Goal: Information Seeking & Learning: Learn about a topic

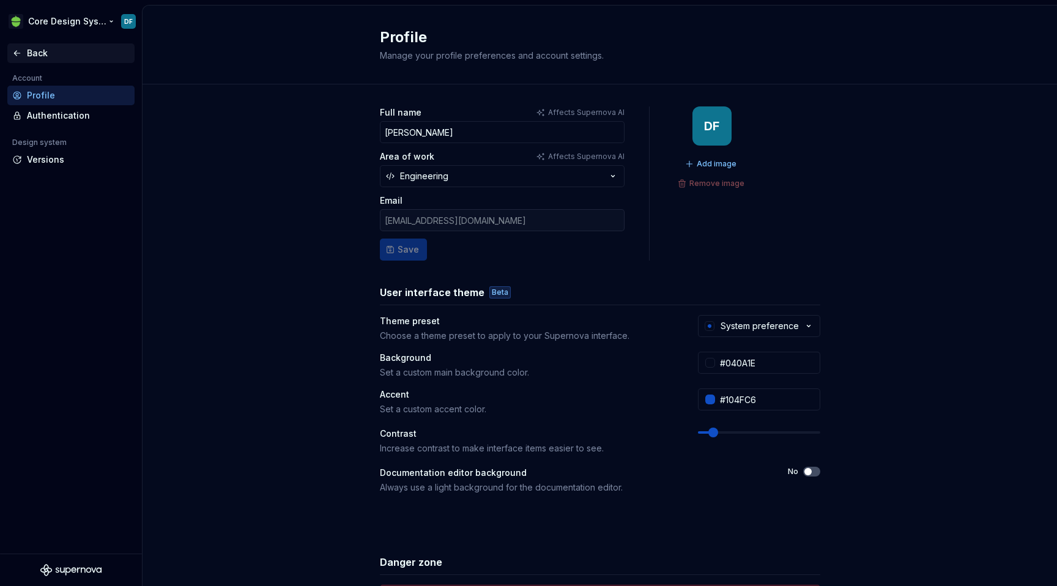
click at [49, 44] on div "Back" at bounding box center [70, 53] width 127 height 20
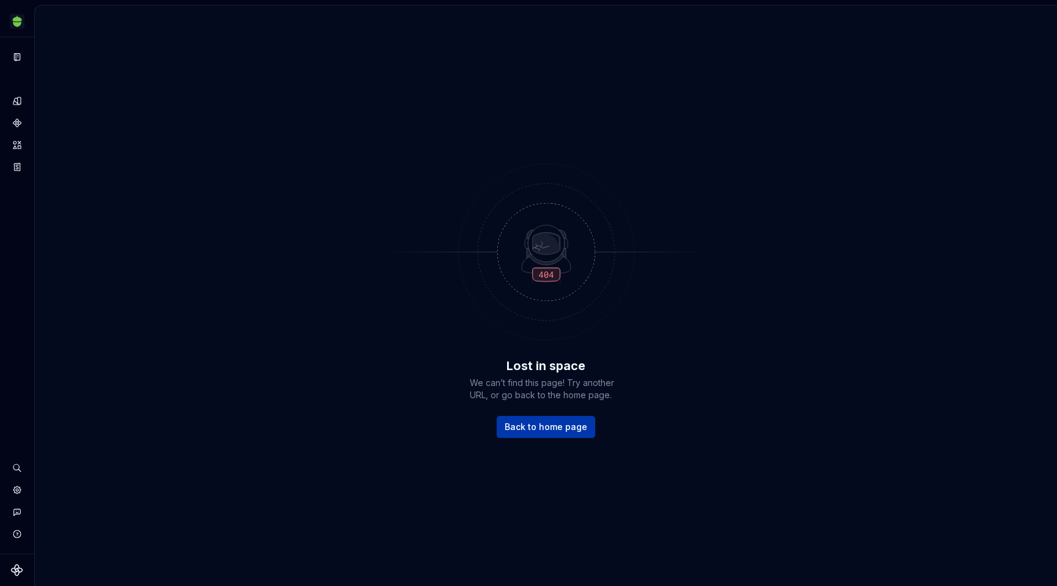
click at [555, 432] on link "Back to home page" at bounding box center [546, 427] width 98 height 22
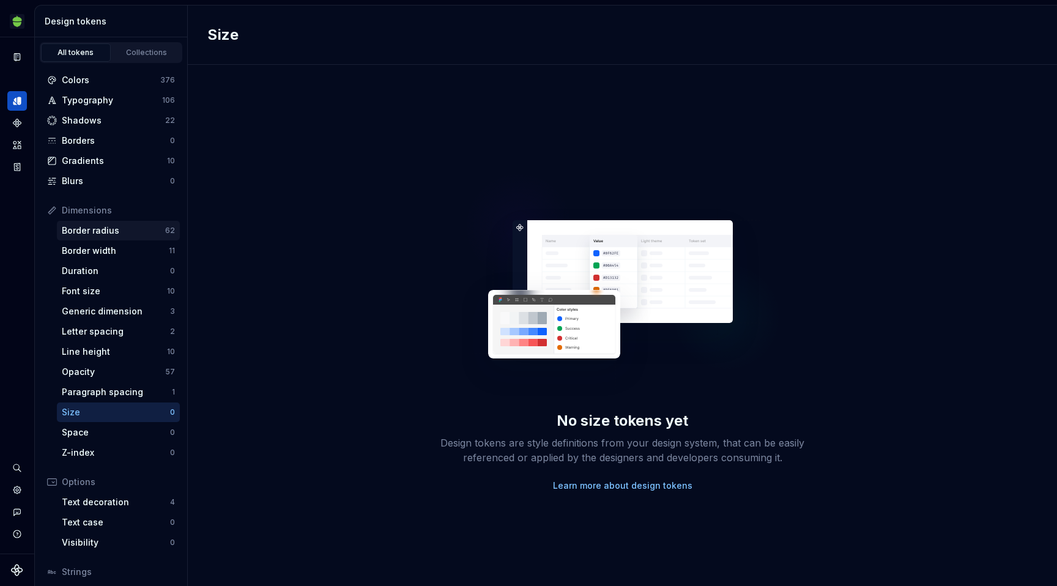
click at [108, 233] on div "Border radius" at bounding box center [113, 230] width 103 height 12
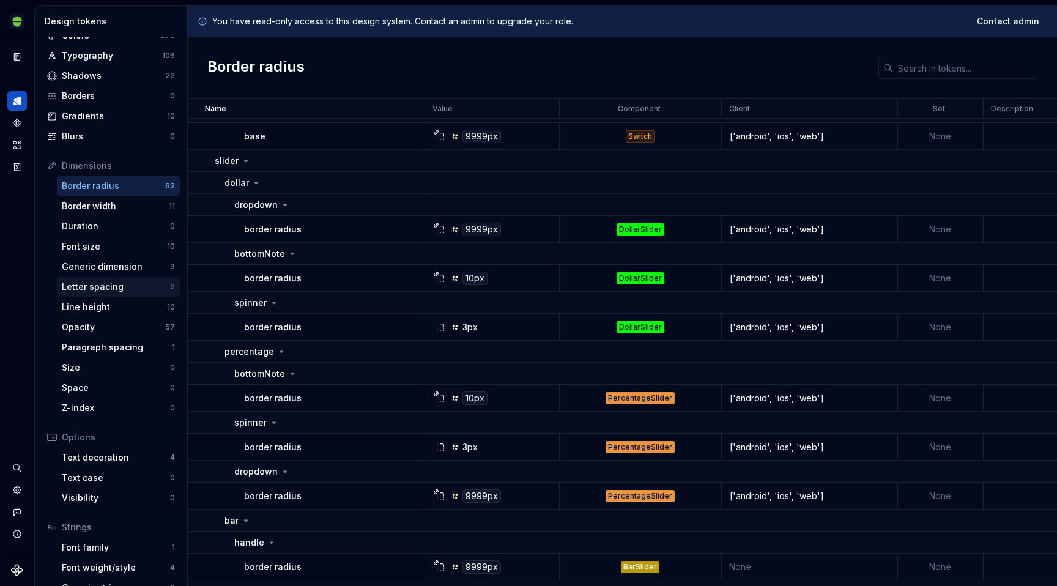
scroll to position [54, 0]
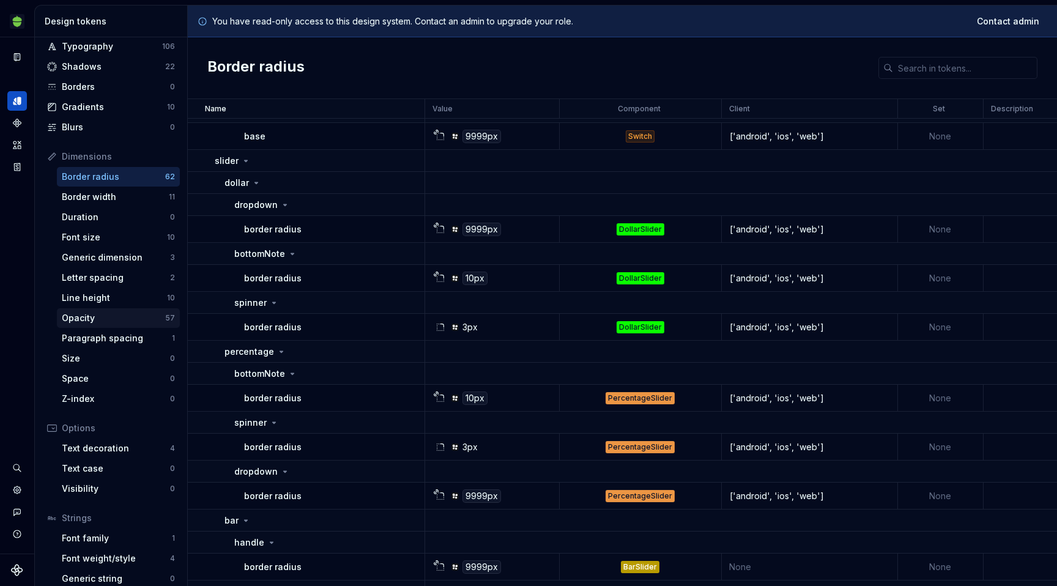
click at [98, 315] on div "Opacity" at bounding box center [113, 318] width 103 height 12
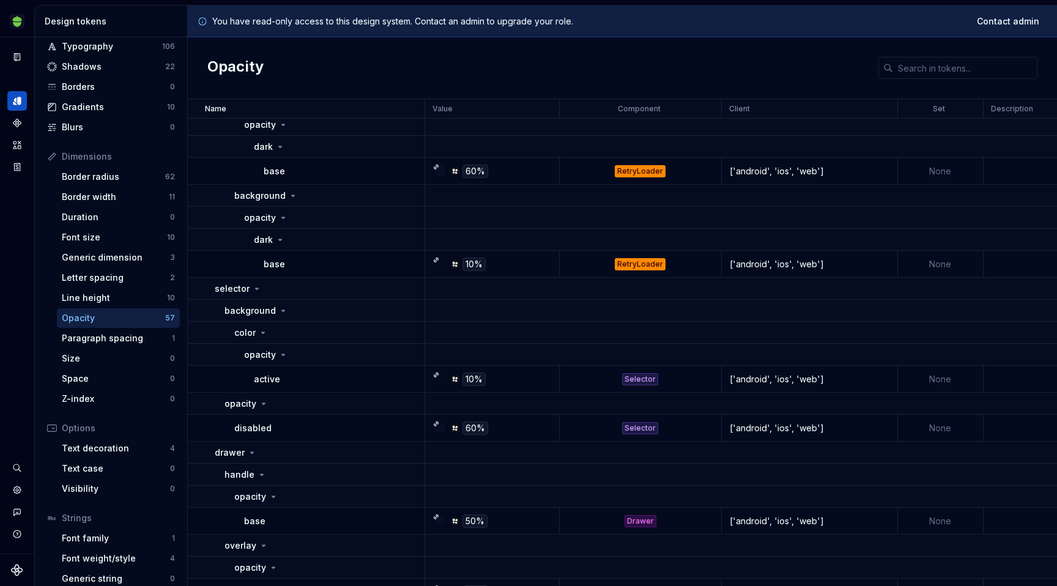
scroll to position [3335, 0]
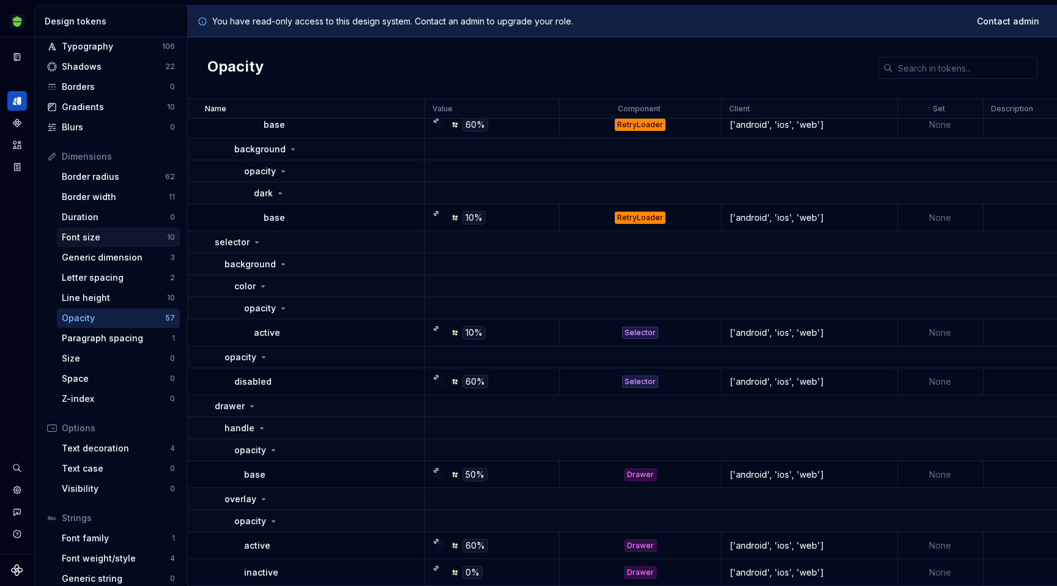
click at [95, 238] on div "Font size" at bounding box center [114, 237] width 105 height 12
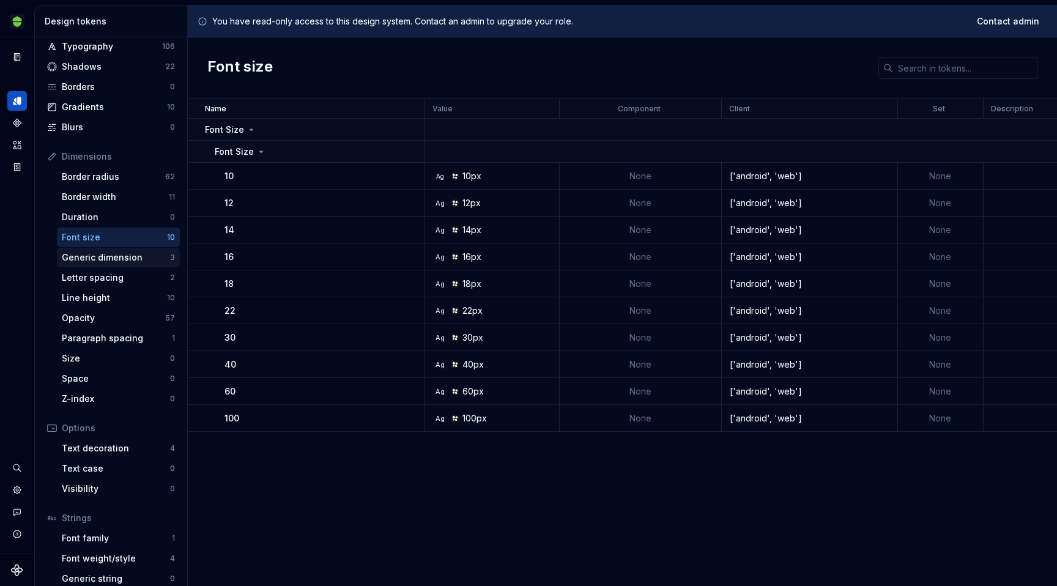
click at [121, 258] on div "Generic dimension" at bounding box center [116, 257] width 108 height 12
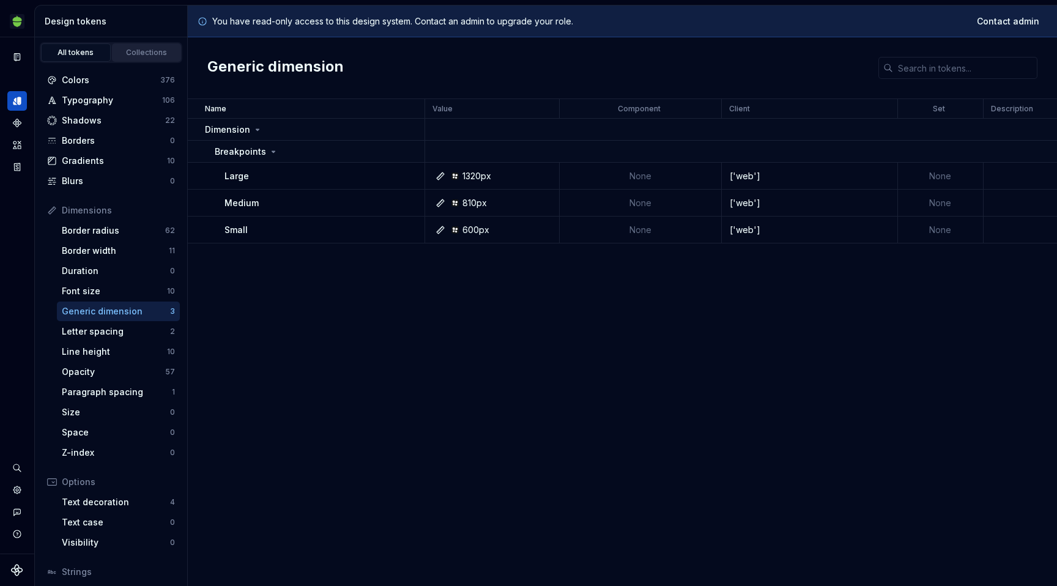
click at [127, 52] on div "Collections" at bounding box center [146, 53] width 61 height 10
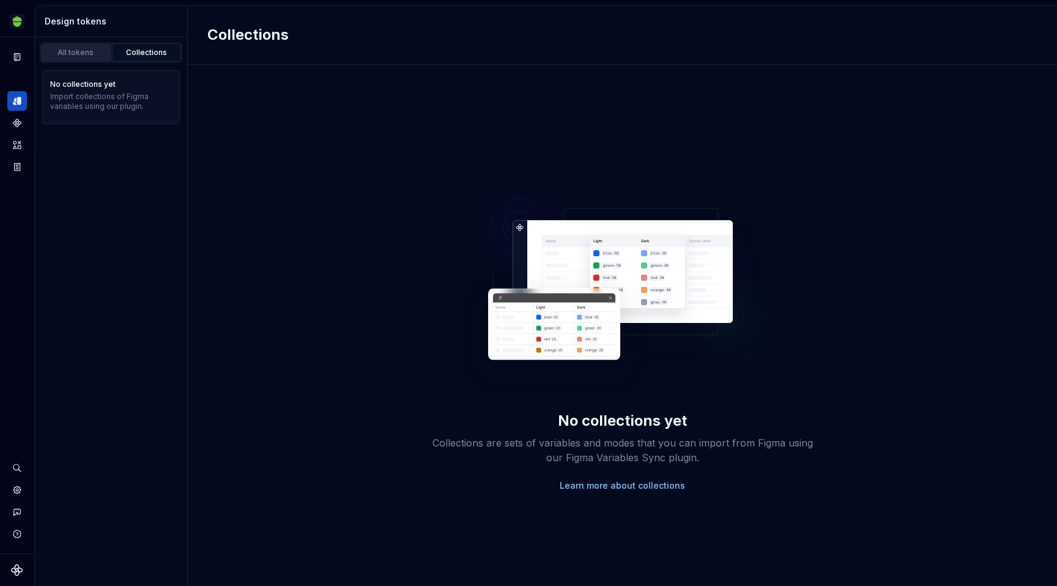
click at [91, 53] on div "All tokens" at bounding box center [75, 53] width 61 height 10
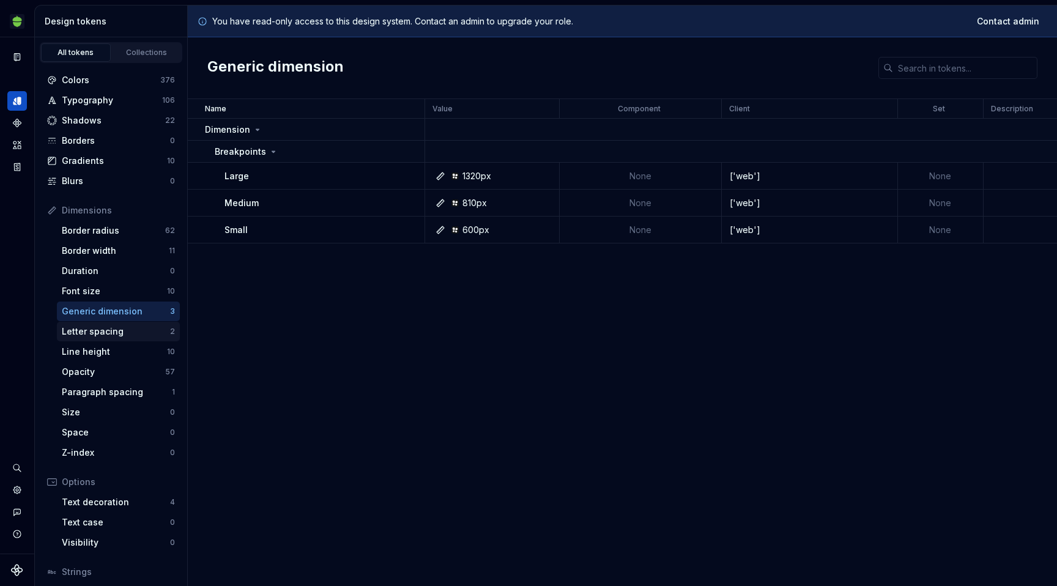
click at [125, 331] on div "Letter spacing" at bounding box center [116, 331] width 108 height 12
